Goal: Task Accomplishment & Management: Manage account settings

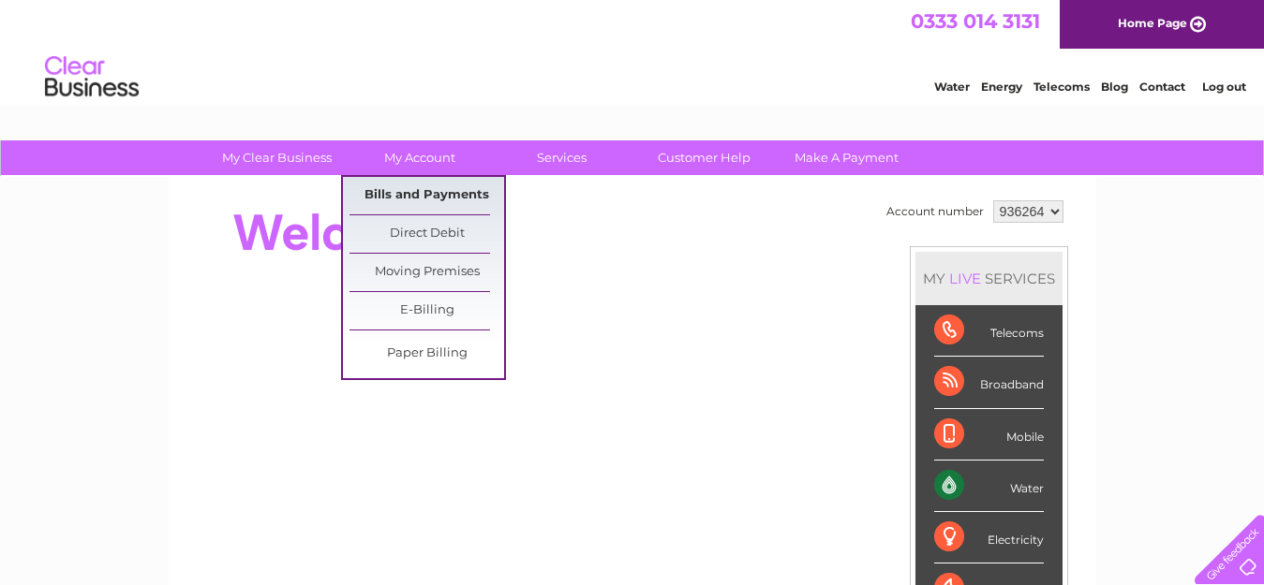
click at [428, 201] on link "Bills and Payments" at bounding box center [426, 195] width 155 height 37
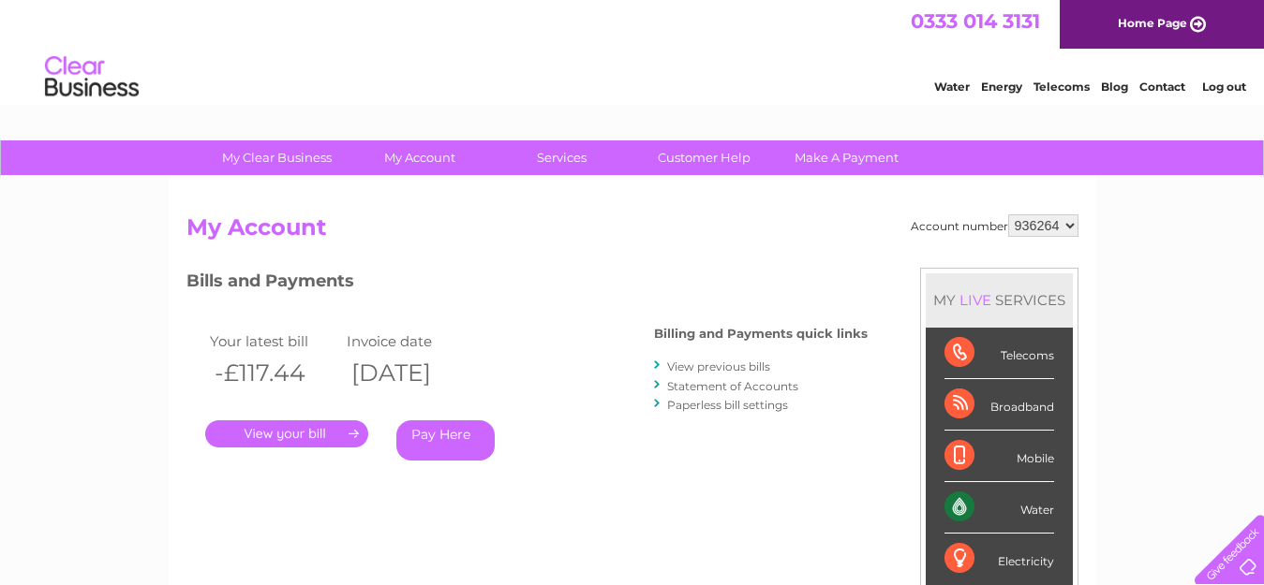
click at [278, 426] on link "." at bounding box center [286, 434] width 163 height 27
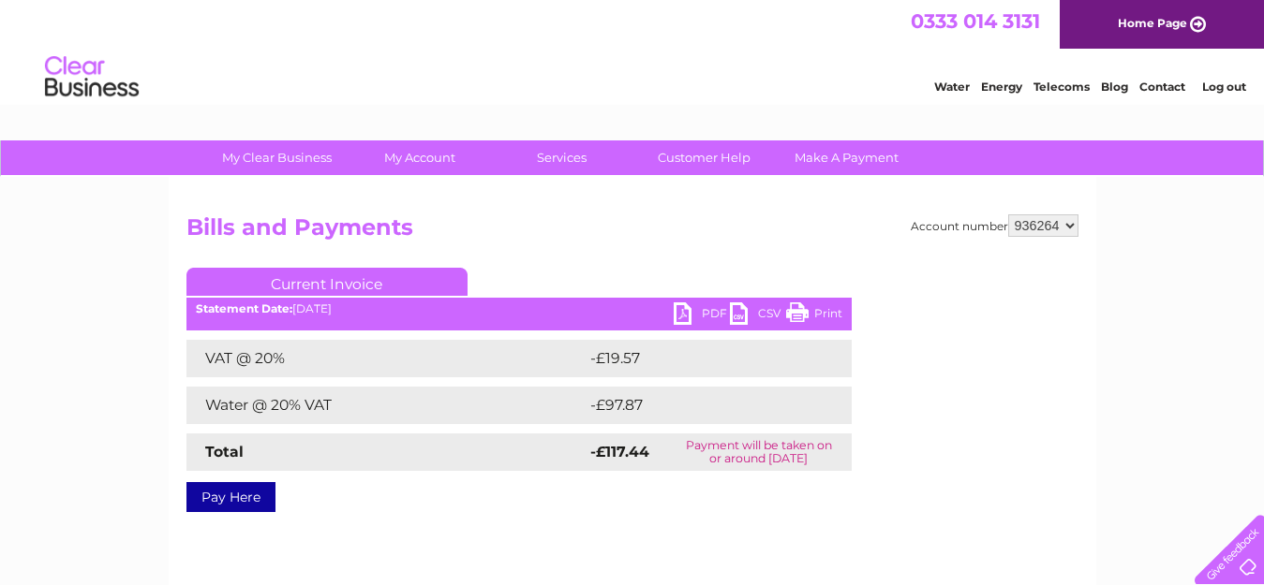
click at [710, 310] on link "PDF" at bounding box center [701, 316] width 56 height 27
